Goal: Information Seeking & Learning: Understand process/instructions

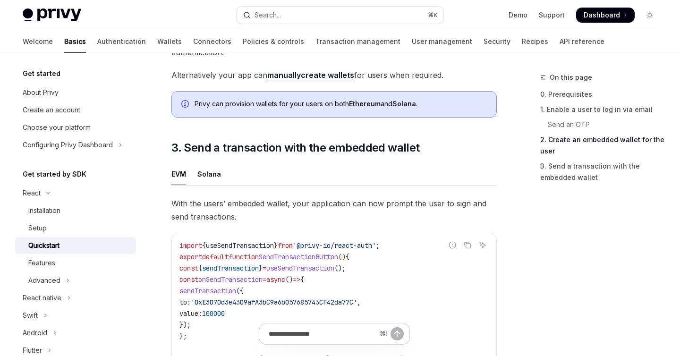
scroll to position [856, 0]
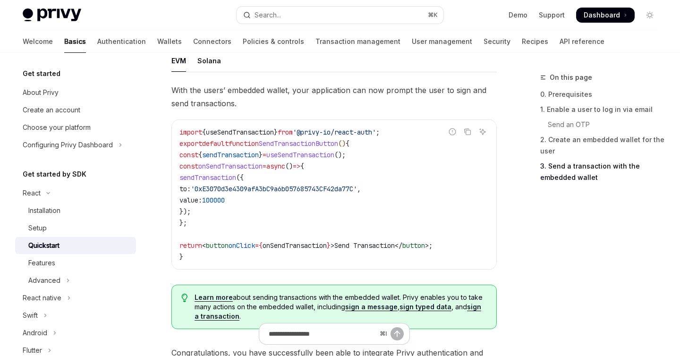
click at [313, 154] on span "useSendTransaction" at bounding box center [300, 155] width 68 height 8
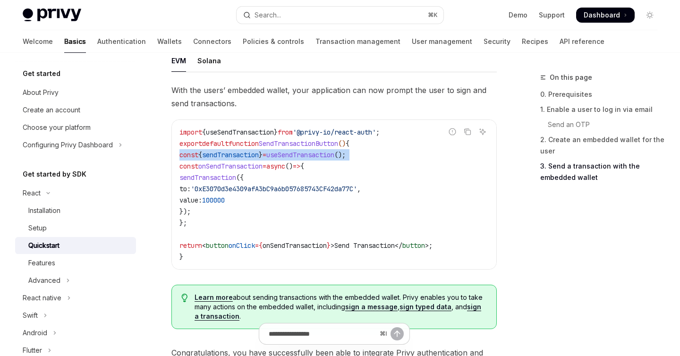
click at [313, 154] on span "useSendTransaction" at bounding box center [300, 155] width 68 height 8
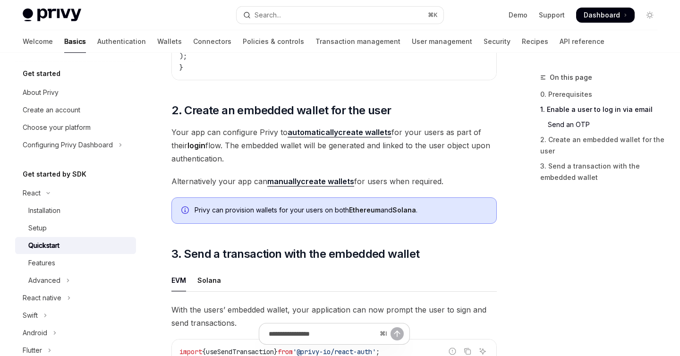
scroll to position [635, 0]
click at [341, 136] on link "automatically create wallets" at bounding box center [339, 133] width 104 height 10
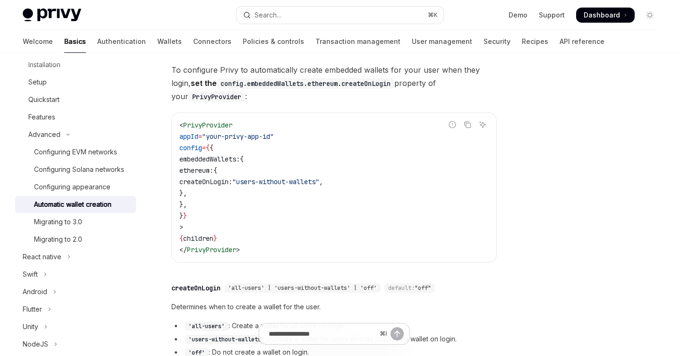
scroll to position [217, 0]
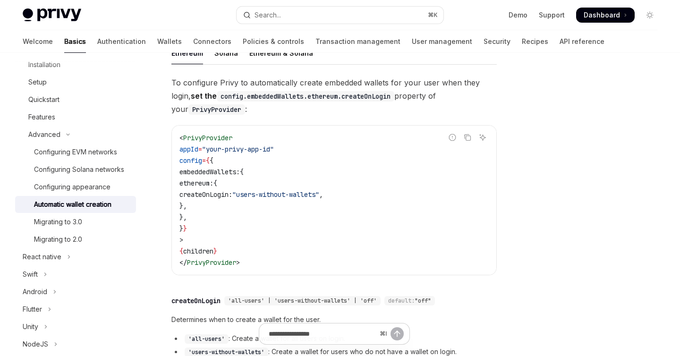
click at [232, 194] on span "createOnLogin:" at bounding box center [205, 194] width 53 height 8
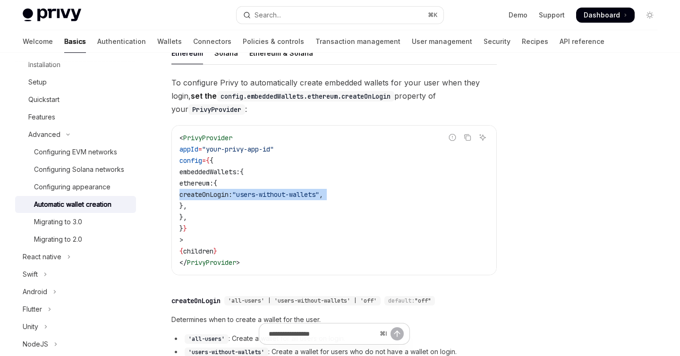
click at [301, 195] on span ""users-without-wallets"" at bounding box center [275, 194] width 87 height 8
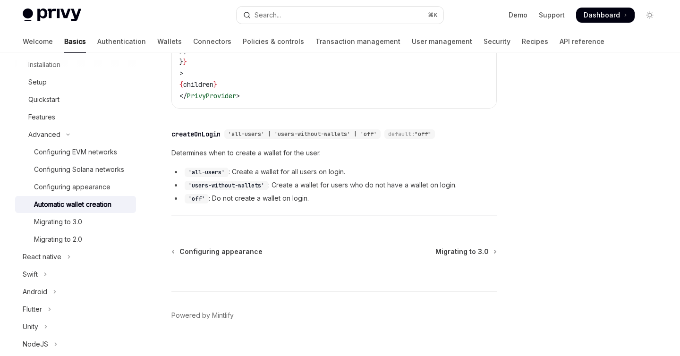
scroll to position [397, 0]
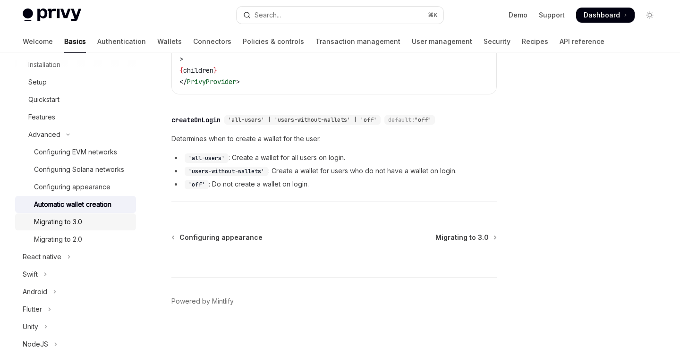
click at [85, 218] on div "Migrating to 3.0" at bounding box center [82, 221] width 96 height 11
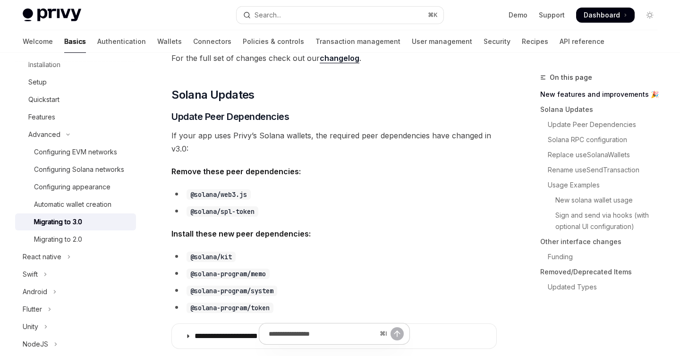
scroll to position [238, 0]
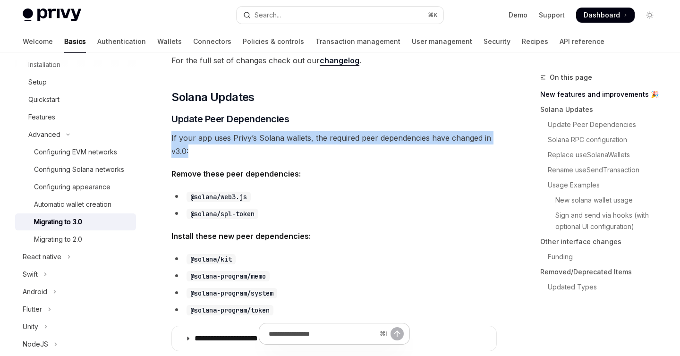
click at [92, 239] on div "Migrating to 2.0" at bounding box center [82, 239] width 96 height 11
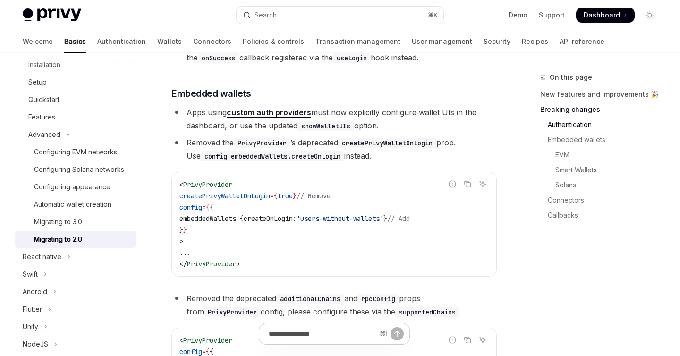
scroll to position [395, 0]
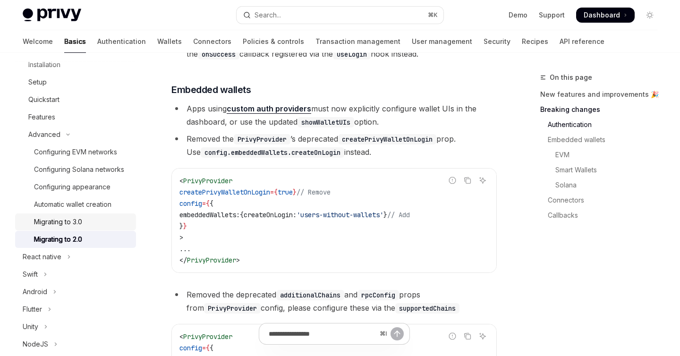
click at [104, 225] on div "Migrating to 3.0" at bounding box center [82, 221] width 96 height 11
type textarea "*"
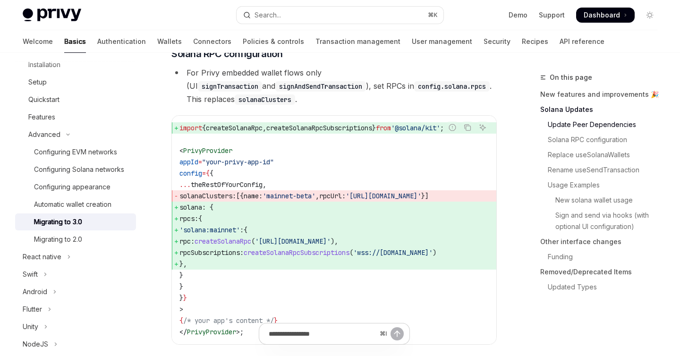
scroll to position [525, 0]
